Goal: Task Accomplishment & Management: Use online tool/utility

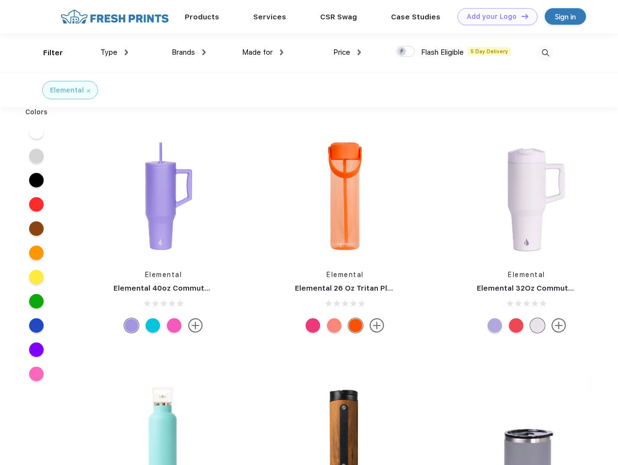
click at [493, 16] on link "Add your Logo Design Tool" at bounding box center [497, 16] width 80 height 17
click at [0, 0] on div "Design Tool" at bounding box center [0, 0] width 0 height 0
click at [520, 16] on link "Add your Logo Design Tool" at bounding box center [497, 16] width 80 height 17
click at [47, 53] on div "Filter" at bounding box center [53, 53] width 20 height 11
click at [114, 52] on span "Type" at bounding box center [108, 52] width 17 height 9
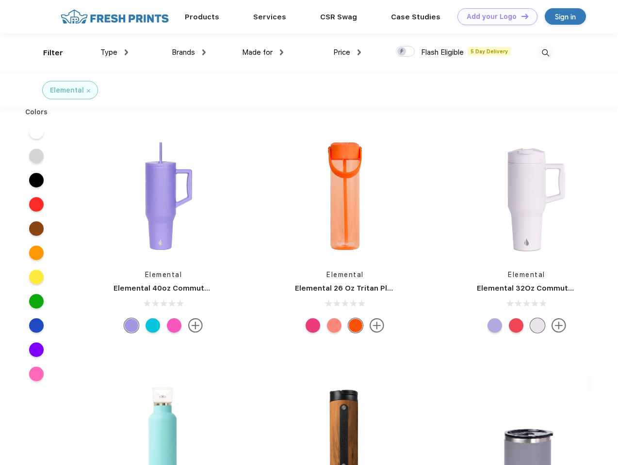
click at [189, 52] on span "Brands" at bounding box center [183, 52] width 23 height 9
click at [263, 52] on span "Made for" at bounding box center [257, 52] width 31 height 9
click at [347, 52] on span "Price" at bounding box center [341, 52] width 17 height 9
click at [405, 52] on div at bounding box center [405, 51] width 19 height 11
click at [402, 52] on input "checkbox" at bounding box center [399, 49] width 6 height 6
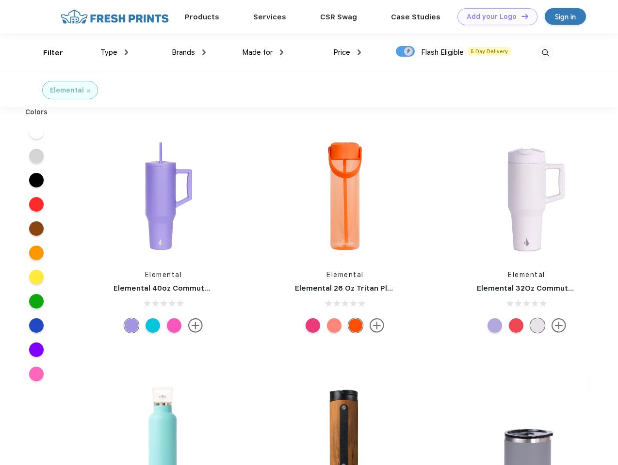
click at [545, 53] on img at bounding box center [545, 53] width 16 height 16
